Goal: Task Accomplishment & Management: Use online tool/utility

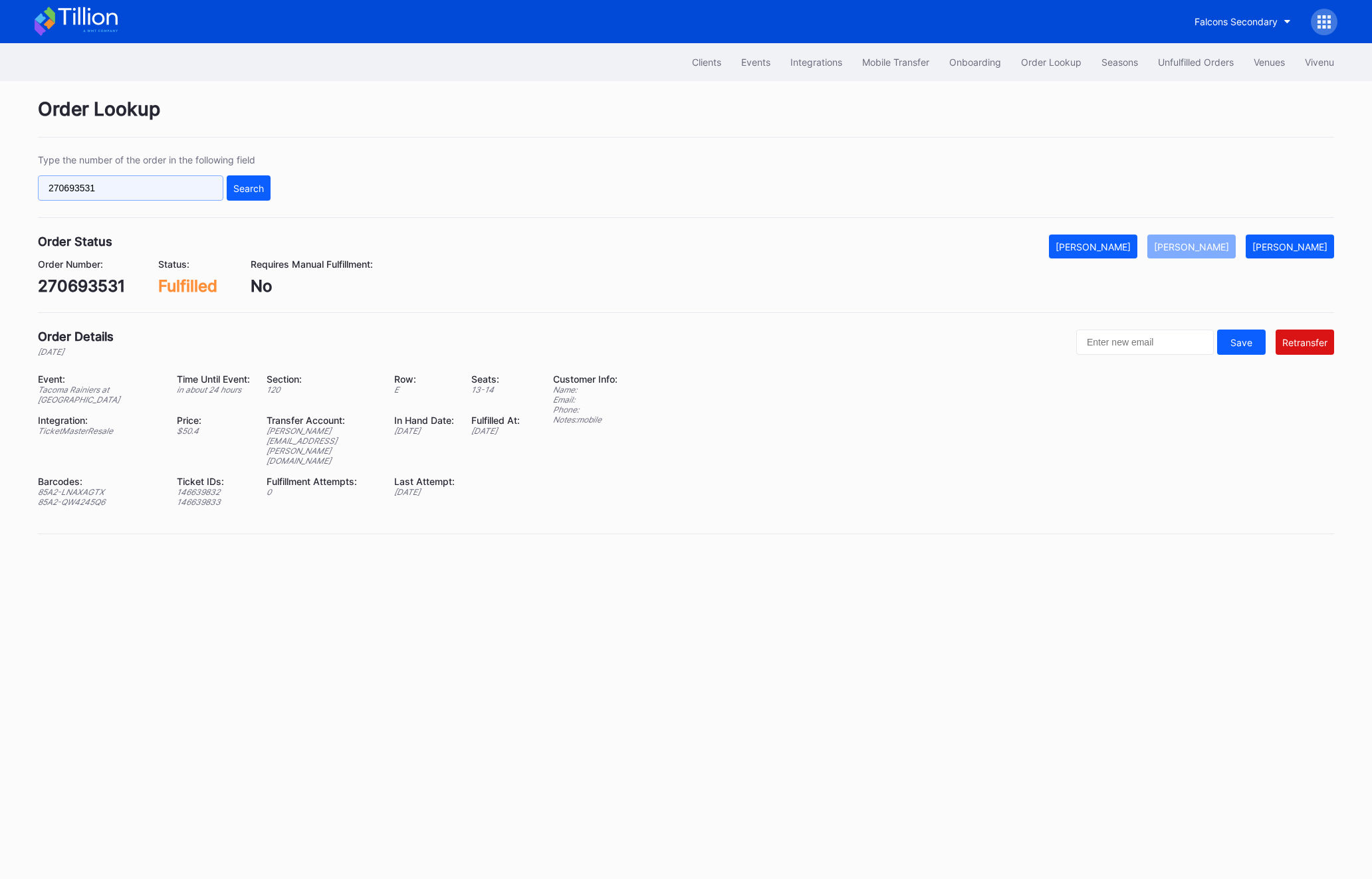
click at [79, 198] on input "270693531" at bounding box center [131, 188] width 185 height 26
click at [137, 186] on input "270693531" at bounding box center [131, 188] width 185 height 26
click at [134, 190] on input "270693531" at bounding box center [131, 188] width 185 height 26
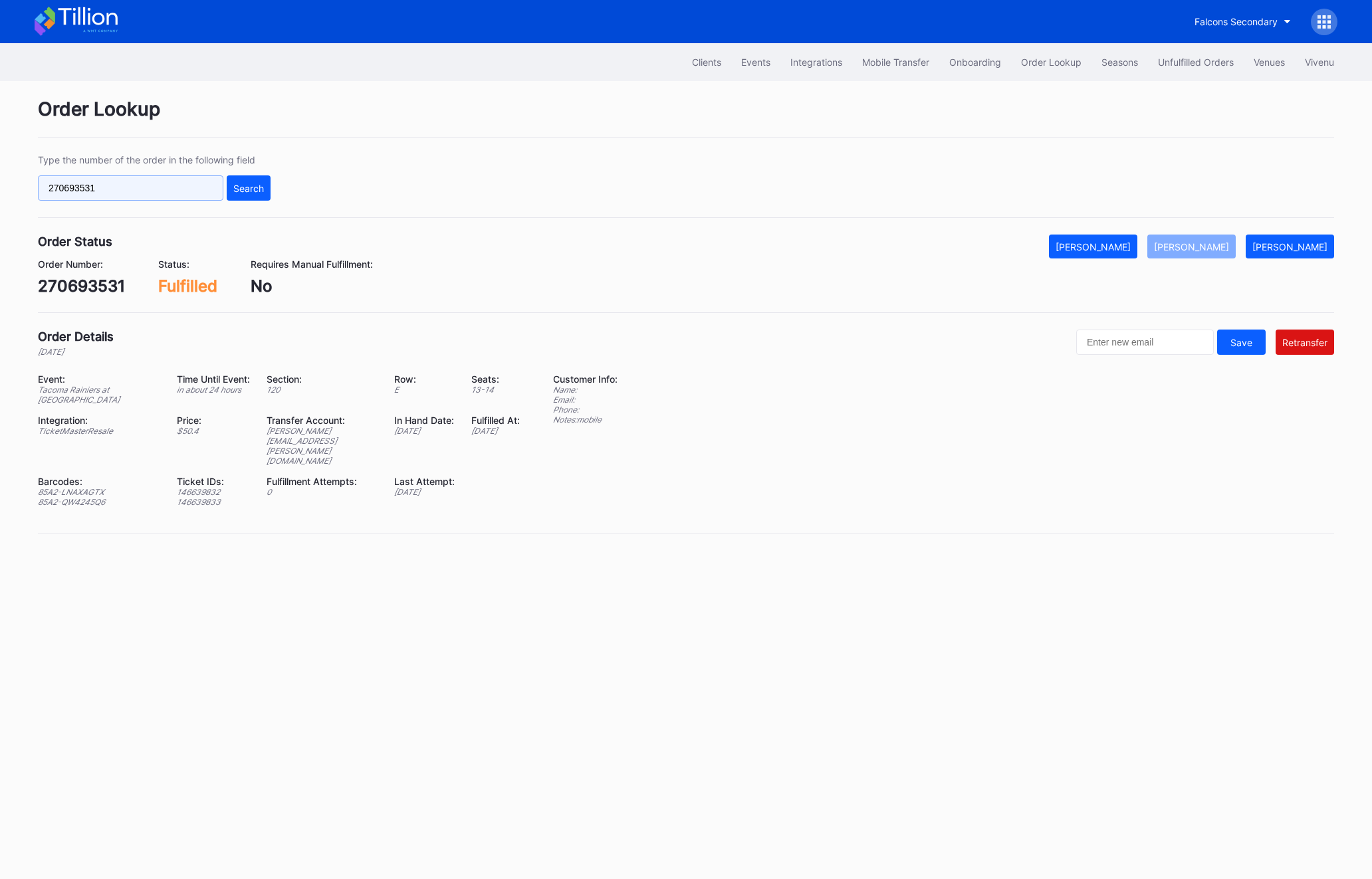
click at [134, 190] on input "270693531" at bounding box center [131, 188] width 185 height 26
click at [134, 189] on input "270693531" at bounding box center [131, 188] width 185 height 26
paste input "621762876"
type input "621762876"
click at [251, 188] on div "Search" at bounding box center [248, 188] width 31 height 11
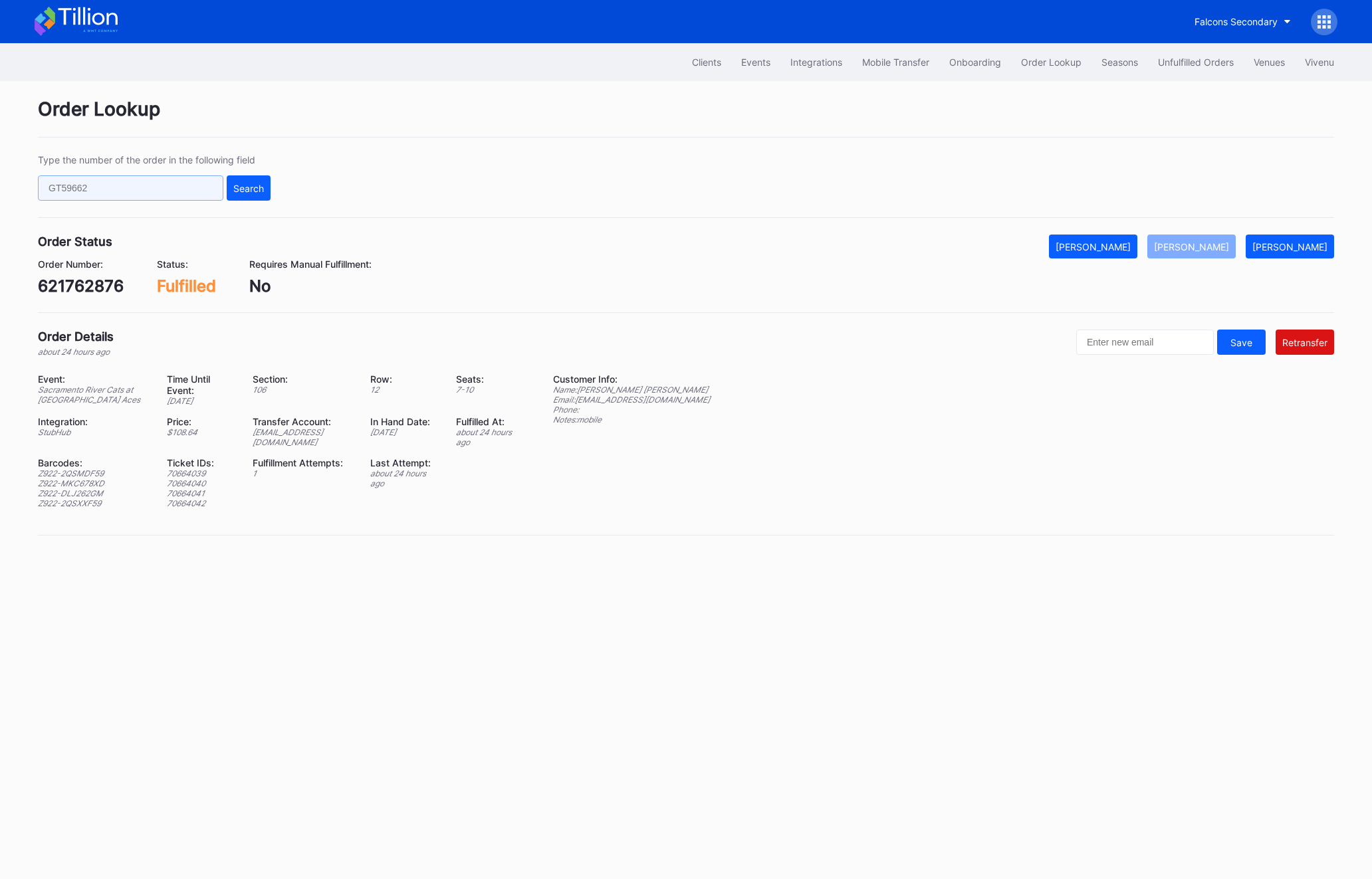
click at [168, 187] on input "text" at bounding box center [131, 188] width 185 height 26
paste input "621762876"
click at [245, 192] on div "Search" at bounding box center [248, 188] width 31 height 11
click at [98, 188] on input "621762876" at bounding box center [131, 188] width 185 height 26
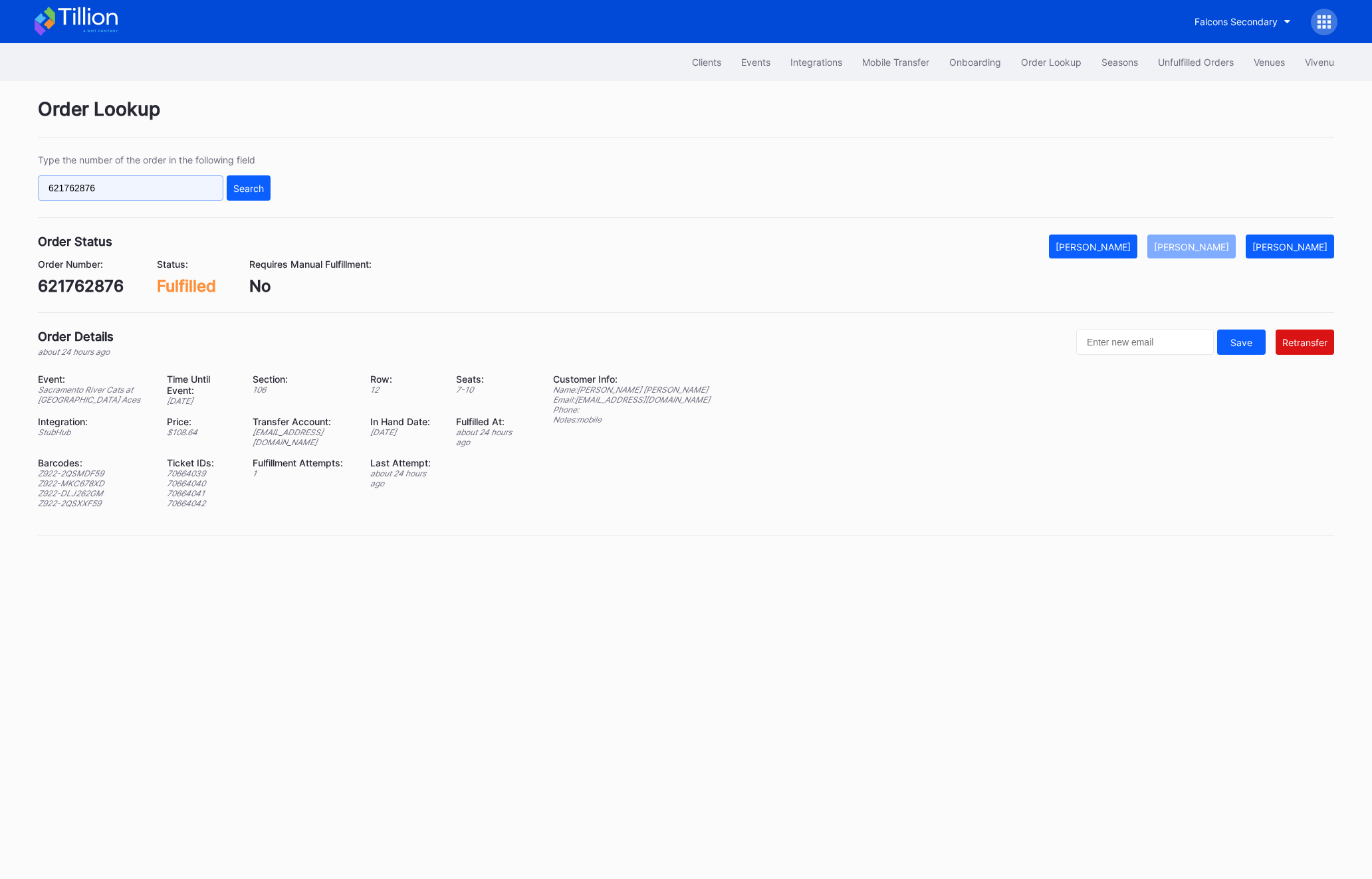
click at [98, 188] on input "621762876" at bounding box center [131, 188] width 185 height 26
paste input "17635822"
type input "617635822"
click at [275, 182] on div "Type the number of the order in the following field 617635822 Search" at bounding box center [686, 186] width 1296 height 64
click at [268, 182] on button "Search" at bounding box center [249, 188] width 44 height 26
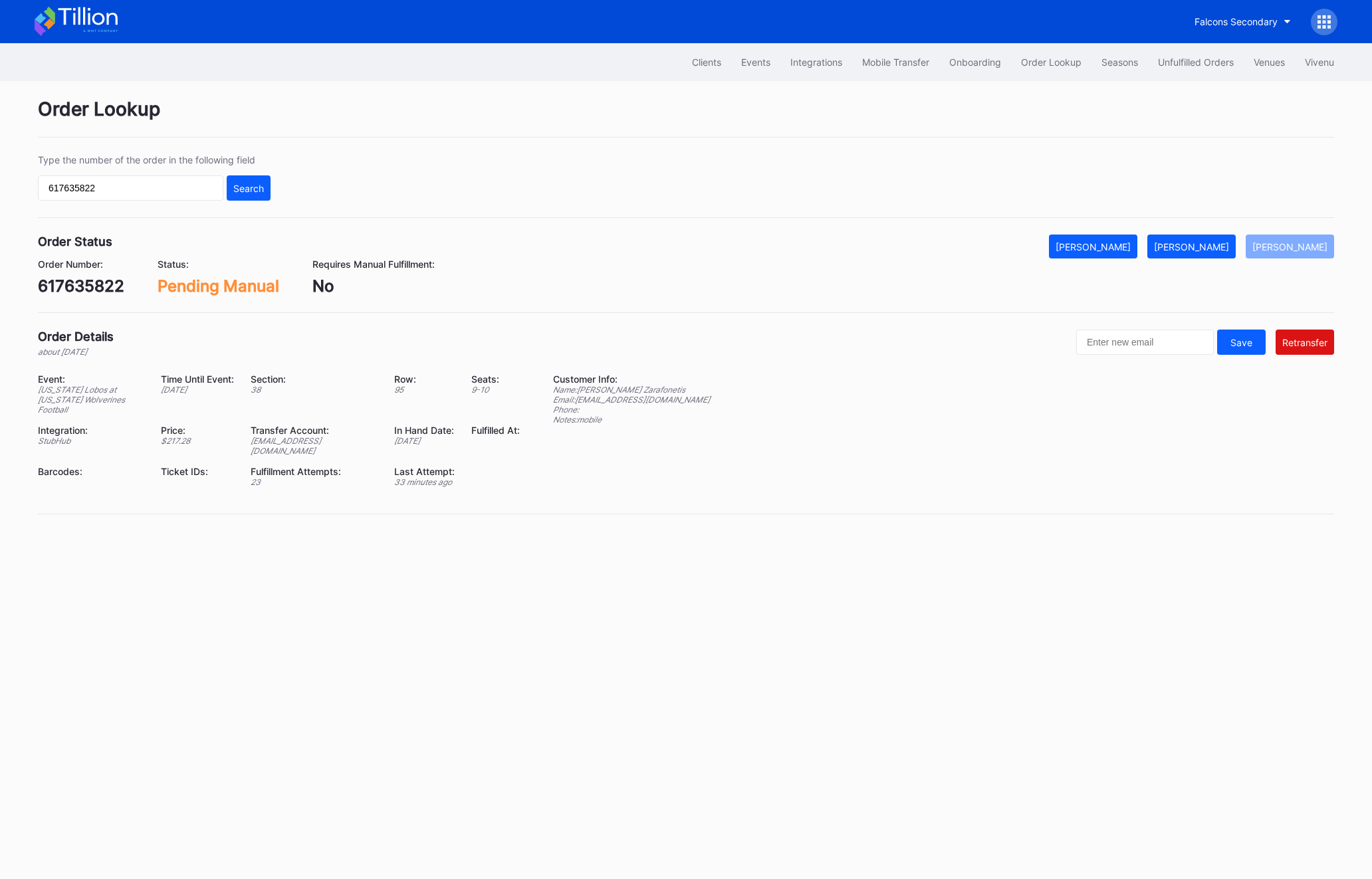
click at [344, 436] on div "revelxptix@gmail.com" at bounding box center [314, 446] width 127 height 20
copy div "revelxptix@gmail.com"
click at [57, 297] on div "Order Status Mark Cancelled Mark Fulfilled Mark Pending Order Number: 617635822…" at bounding box center [686, 274] width 1296 height 79
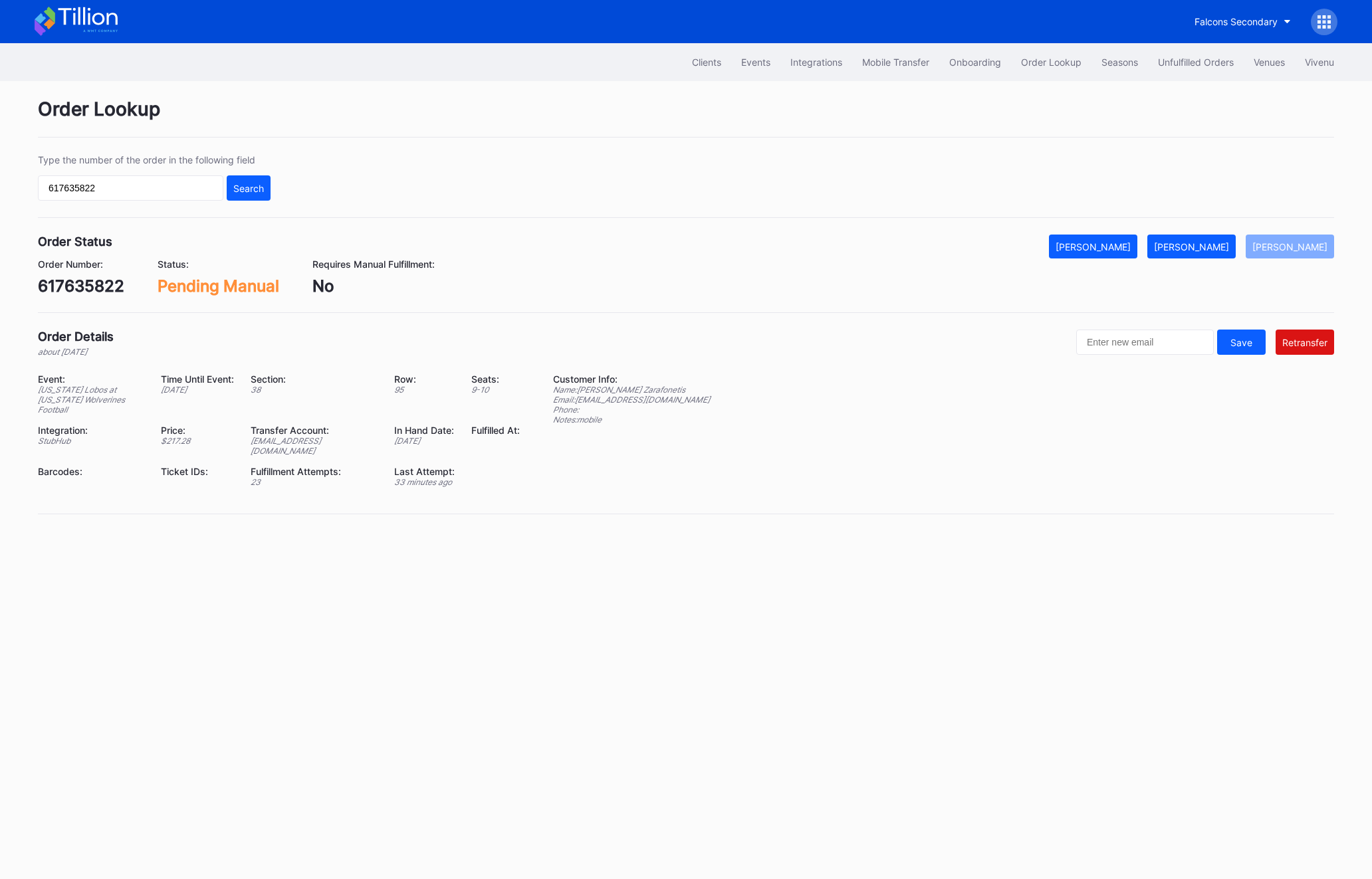
click at [57, 297] on div "Order Status Mark Cancelled Mark Fulfilled Mark Pending Order Number: 617635822…" at bounding box center [686, 274] width 1296 height 79
click at [64, 281] on div "617635822" at bounding box center [81, 286] width 87 height 19
copy div "617635822"
click at [1180, 46] on div "Clients Events Integrations Mobile Transfer Onboarding Order Lookup Seasons Unf…" at bounding box center [686, 62] width 1330 height 38
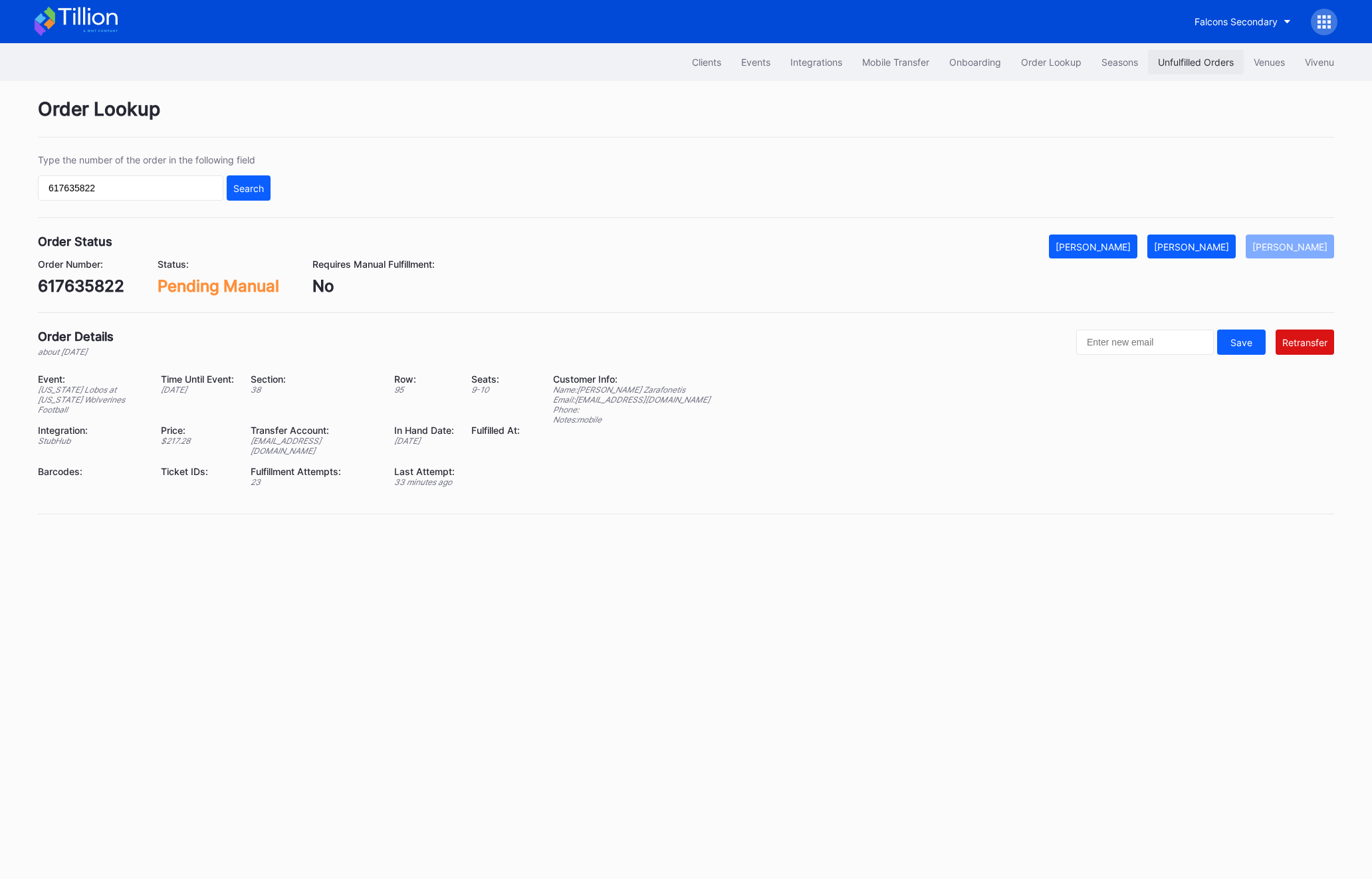
click at [1201, 65] on div "Unfulfilled Orders" at bounding box center [1195, 62] width 76 height 11
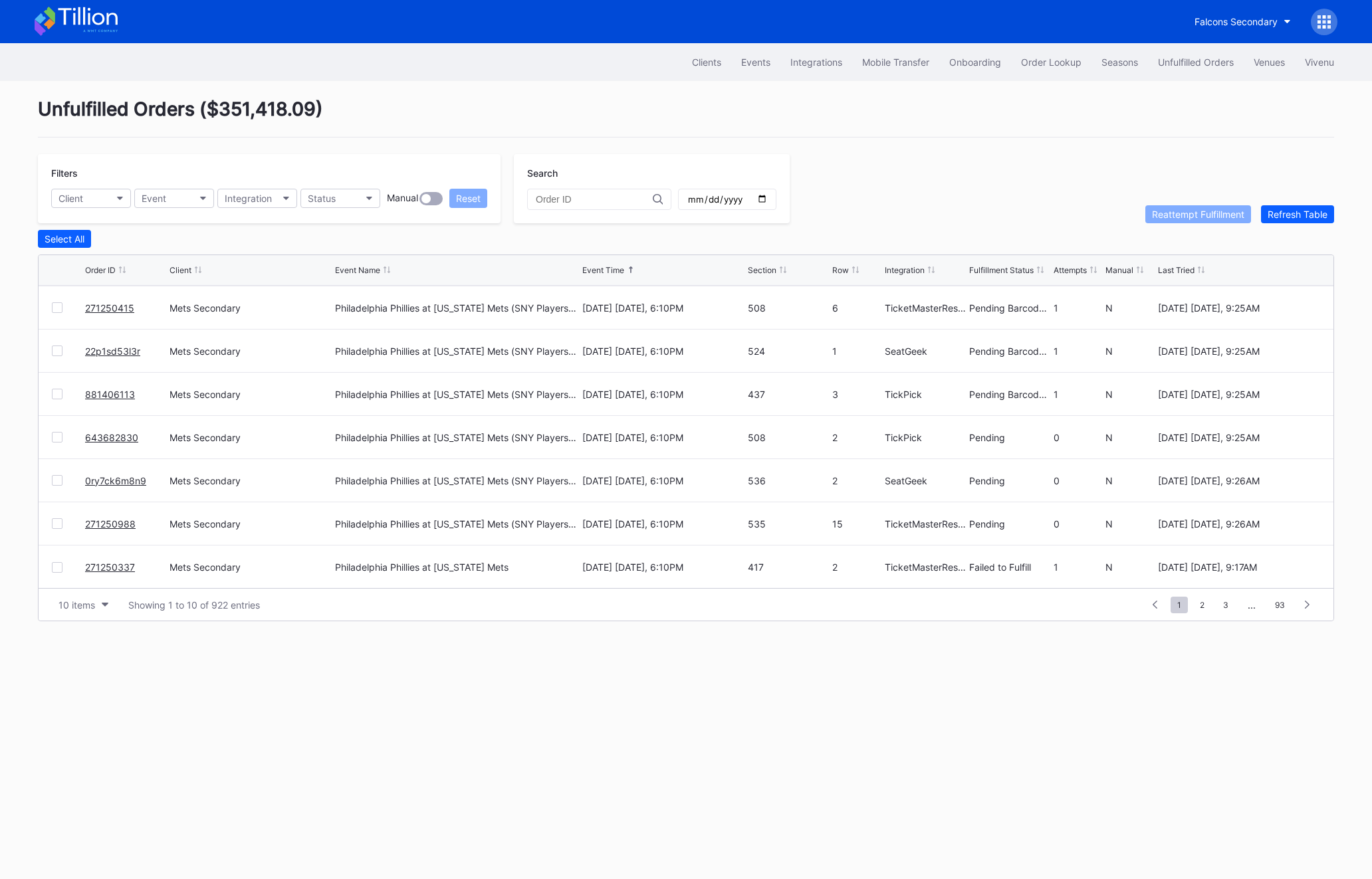
scroll to position [124, 0]
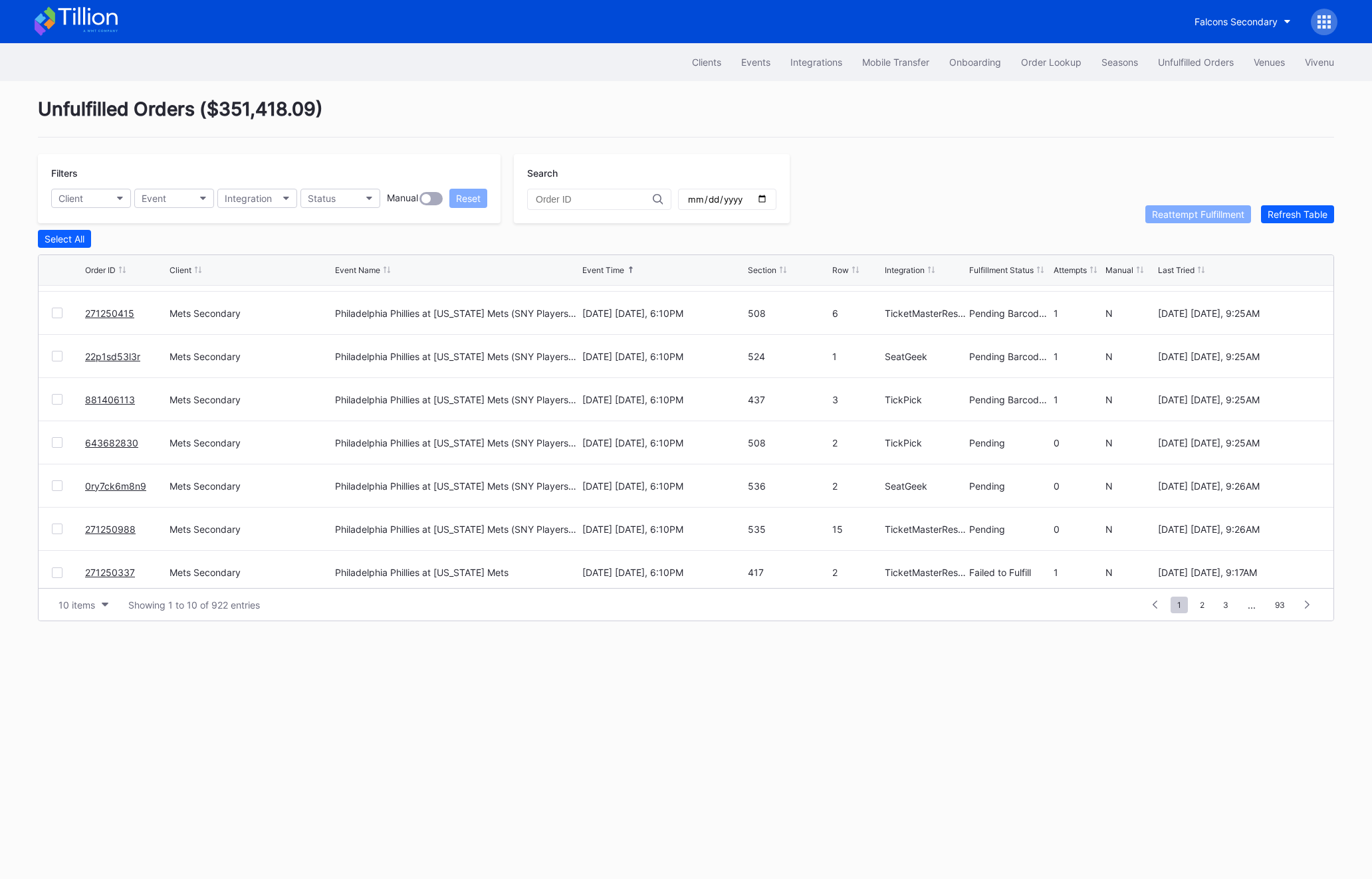
click at [56, 574] on div at bounding box center [57, 573] width 11 height 11
click at [1189, 211] on div "Reattempt Fulfillment" at bounding box center [1198, 214] width 93 height 11
click at [669, 756] on div "Clients Events Integrations Mobile Transfer Onboarding Order Lookup Seasons Unf…" at bounding box center [686, 461] width 1372 height 836
